Goal: Entertainment & Leisure: Browse casually

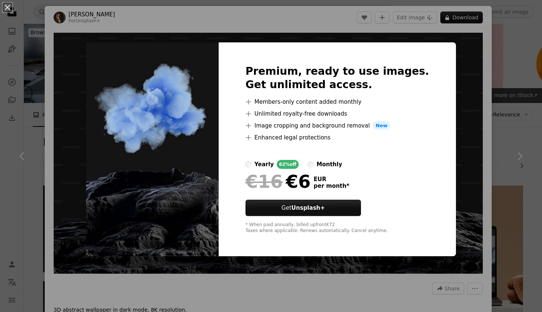
scroll to position [4042, 0]
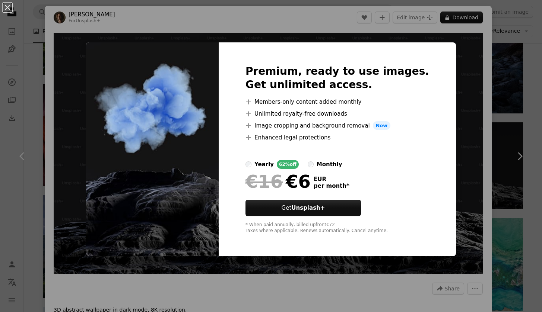
click at [499, 43] on div "An X shape Premium, ready to use images. Get unlimited access. A plus sign Memb…" at bounding box center [271, 156] width 542 height 312
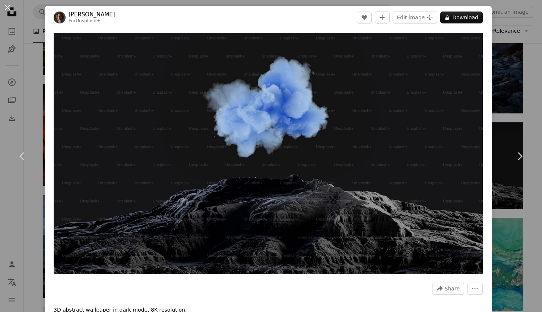
click at [503, 43] on div "An X shape Chevron left Chevron right [PERSON_NAME] For Unsplash+ A heart A plu…" at bounding box center [271, 156] width 542 height 312
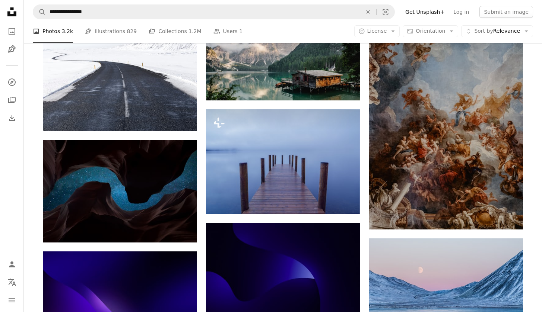
scroll to position [4437, 0]
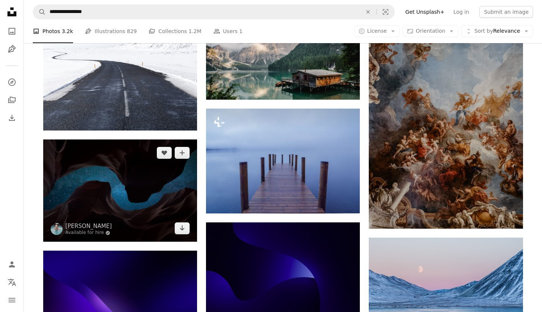
click at [173, 221] on img at bounding box center [120, 191] width 154 height 102
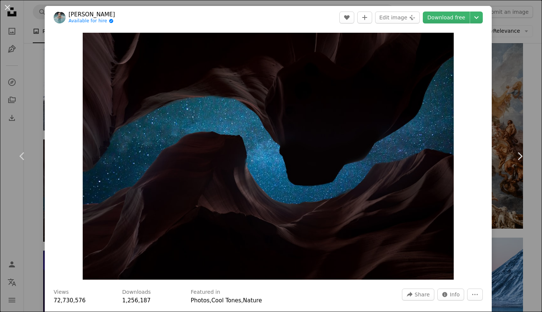
click at [512, 105] on div "An X shape Chevron left Chevron right [PERSON_NAME] Available for hire A checkm…" at bounding box center [271, 156] width 542 height 312
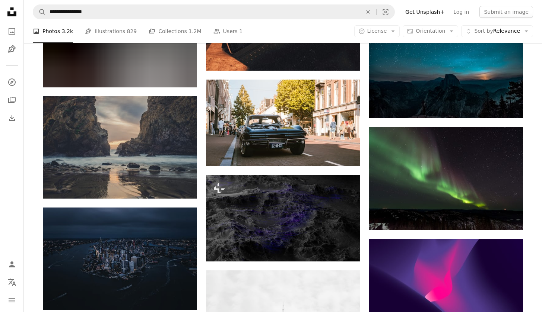
scroll to position [8006, 0]
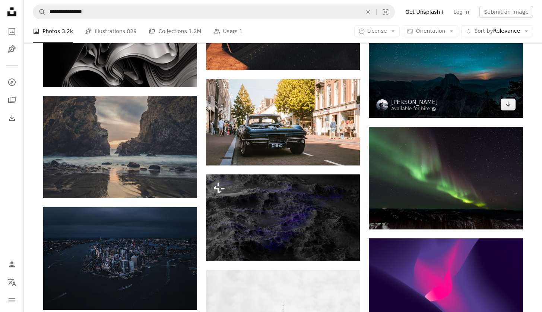
click at [499, 91] on img at bounding box center [446, 66] width 154 height 103
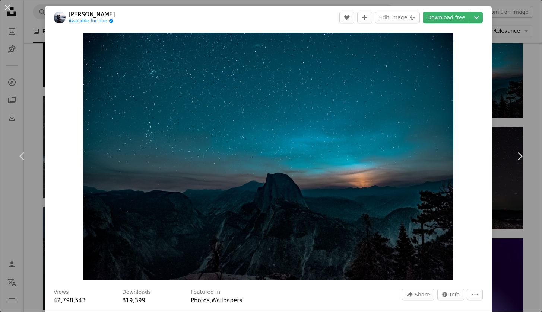
click at [524, 79] on div "An X shape Chevron left Chevron right [PERSON_NAME] Available for hire A checkm…" at bounding box center [271, 156] width 542 height 312
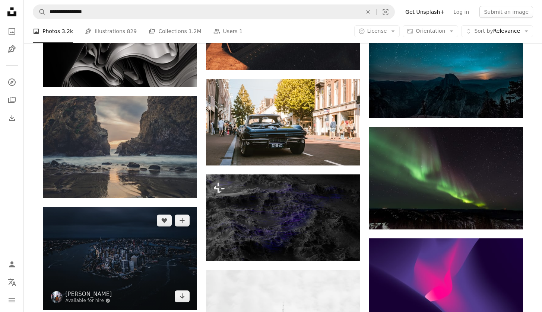
click at [175, 227] on img at bounding box center [120, 258] width 154 height 102
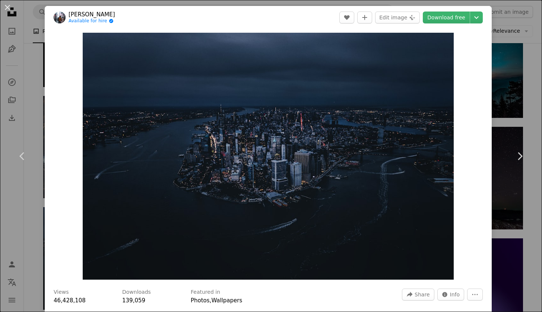
click at [520, 85] on div "An X shape Chevron left Chevron right Andre Benz Available for hire A checkmark…" at bounding box center [271, 156] width 542 height 312
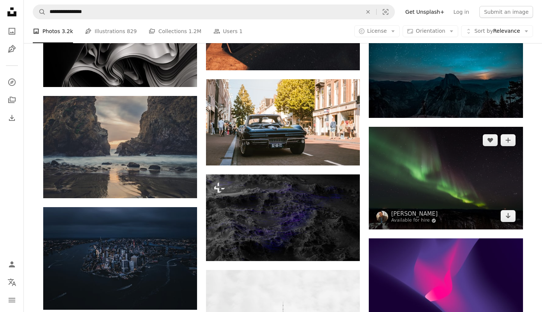
click at [451, 200] on img at bounding box center [446, 178] width 154 height 103
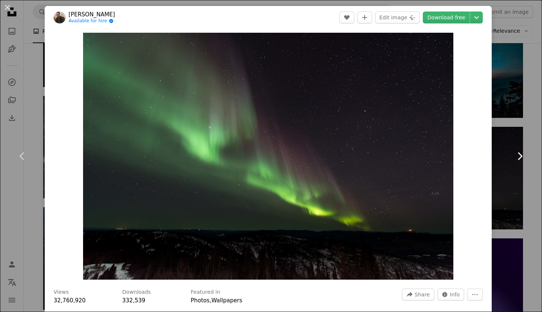
click at [514, 122] on link "Chevron right" at bounding box center [519, 156] width 45 height 71
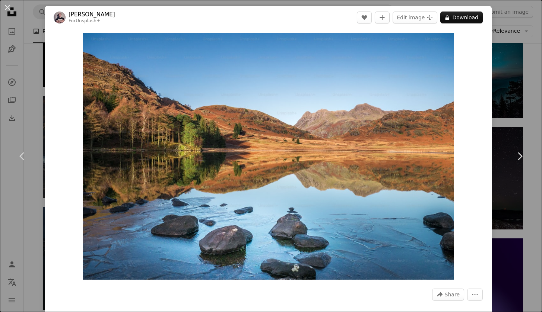
click at [489, 111] on div "Zoom in" at bounding box center [268, 156] width 447 height 255
click at [515, 80] on div "An X shape Chevron left Chevron right [PERSON_NAME] For Unsplash+ A heart A plu…" at bounding box center [271, 156] width 542 height 312
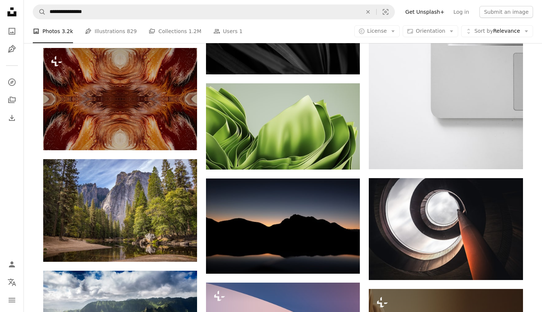
scroll to position [12662, 0]
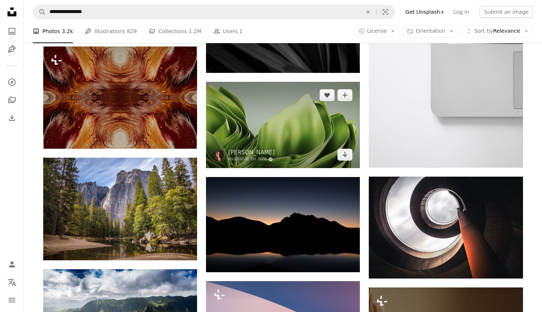
click at [347, 117] on img at bounding box center [283, 125] width 154 height 86
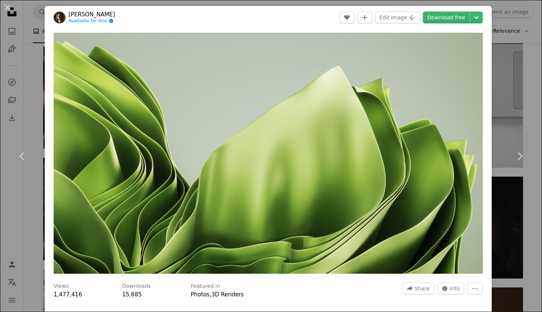
click at [533, 27] on div "An X shape Chevron left Chevron right [PERSON_NAME] Available for hire A checkm…" at bounding box center [271, 156] width 542 height 312
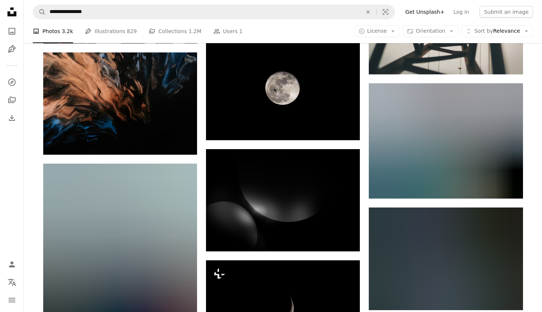
scroll to position [19969, 0]
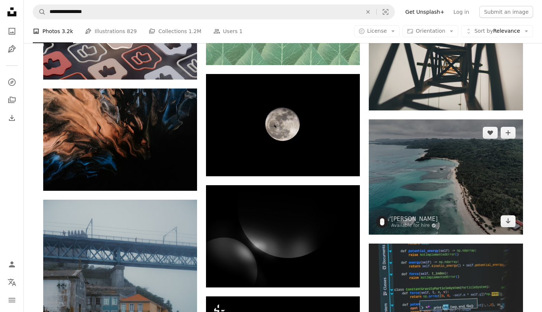
click at [472, 157] on img at bounding box center [446, 177] width 154 height 115
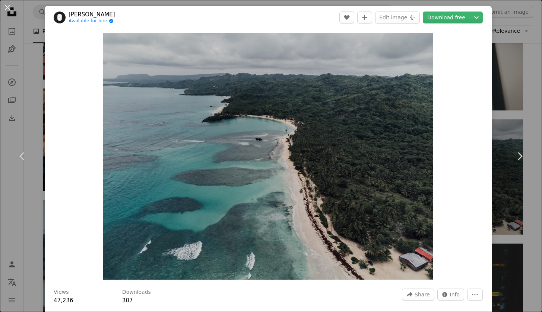
click at [521, 72] on div "An X shape Chevron left Chevron right [PERSON_NAME] Available for hire A checkm…" at bounding box center [271, 156] width 542 height 312
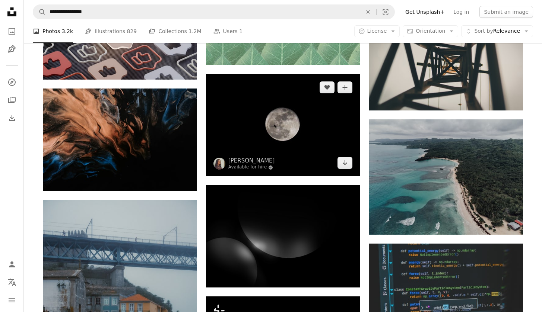
click at [338, 145] on img at bounding box center [283, 125] width 154 height 102
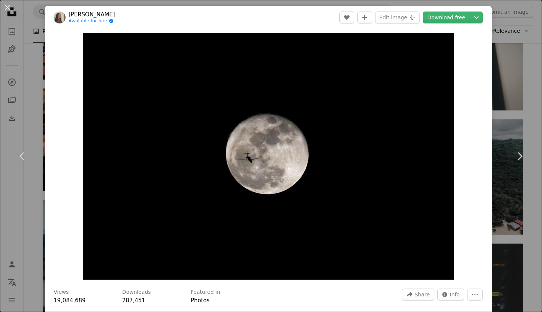
click at [506, 91] on div "An X shape Chevron left Chevron right [PERSON_NAME] Available for hire A checkm…" at bounding box center [271, 156] width 542 height 312
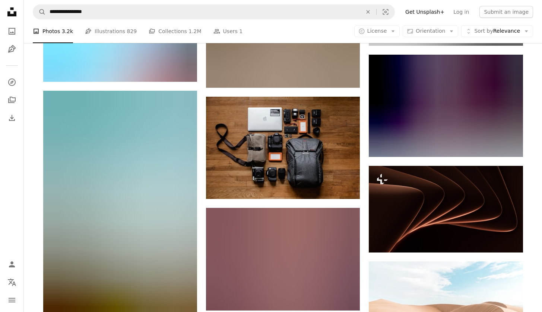
scroll to position [36057, 0]
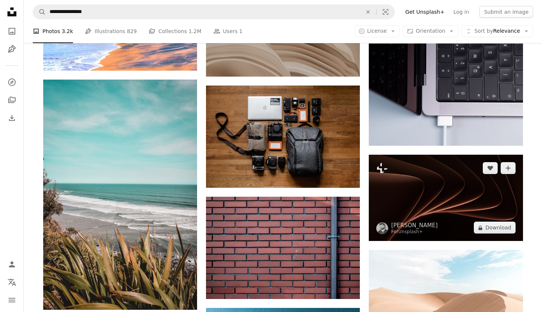
click at [486, 186] on img at bounding box center [446, 198] width 154 height 86
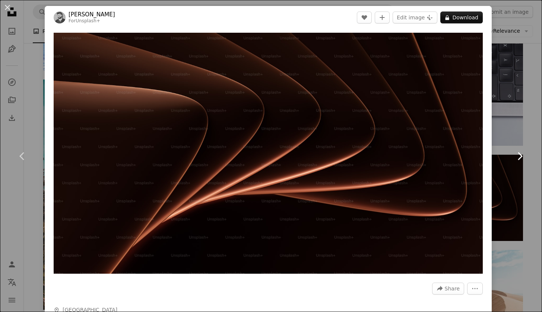
click at [518, 130] on link "Chevron right" at bounding box center [519, 156] width 45 height 71
click at [530, 70] on div "An X shape Chevron left Chevron right [PERSON_NAME] For Unsplash+ A heart A plu…" at bounding box center [271, 156] width 542 height 312
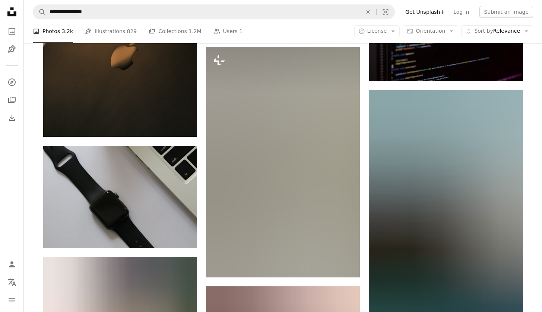
scroll to position [45666, 0]
